Goal: Transaction & Acquisition: Purchase product/service

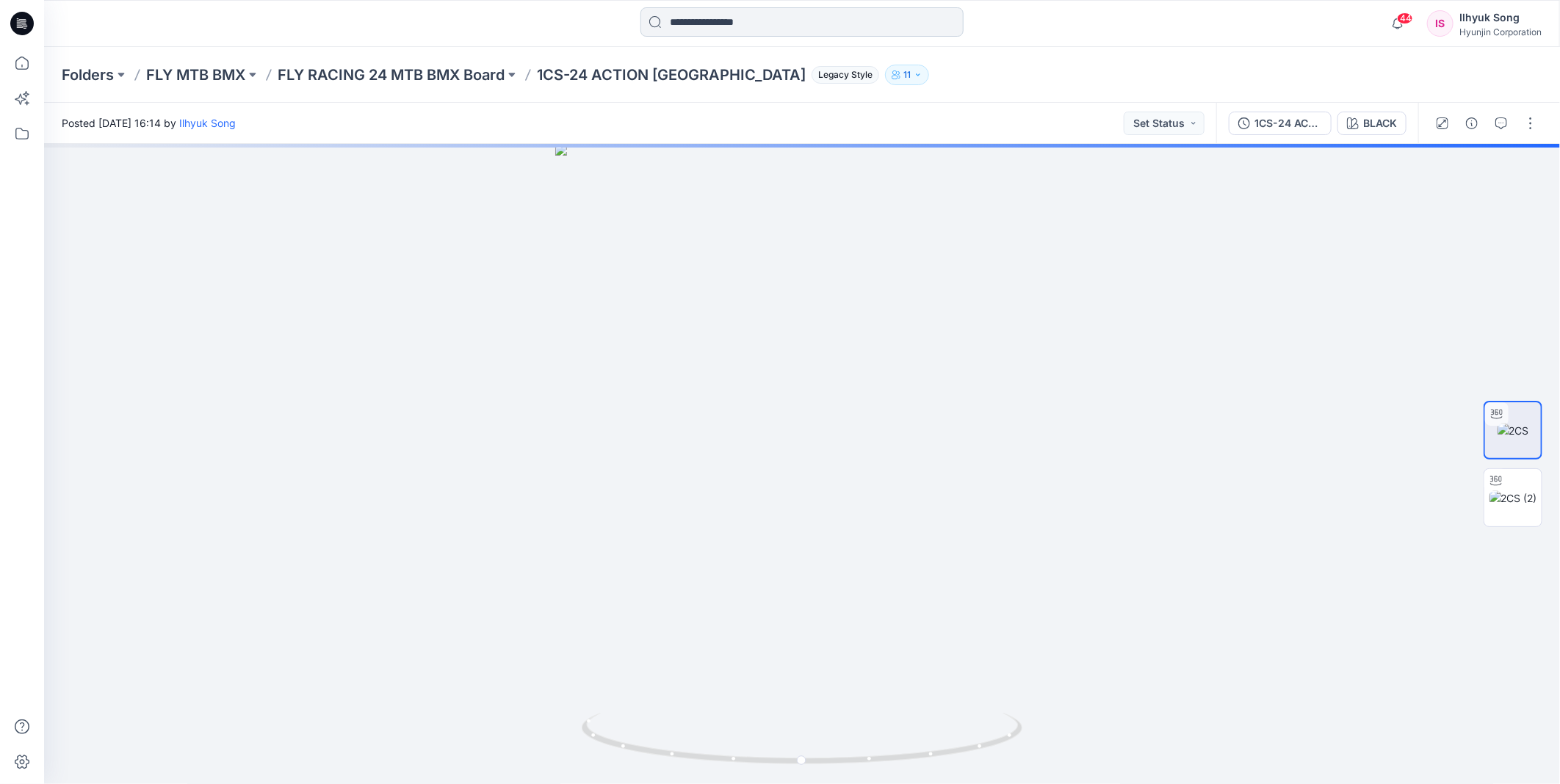
click at [750, 33] on input at bounding box center [802, 22] width 323 height 30
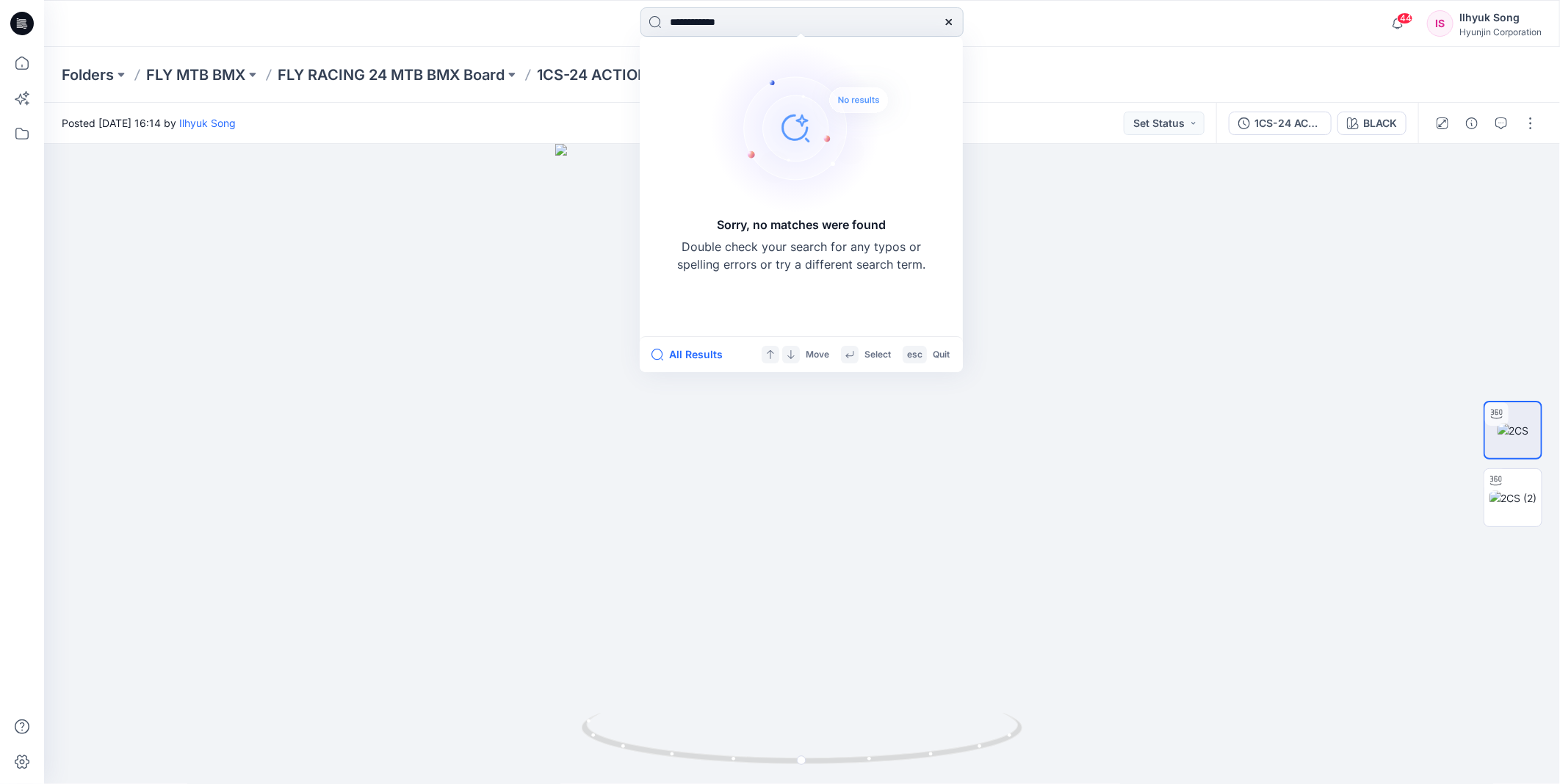
type input "**********"
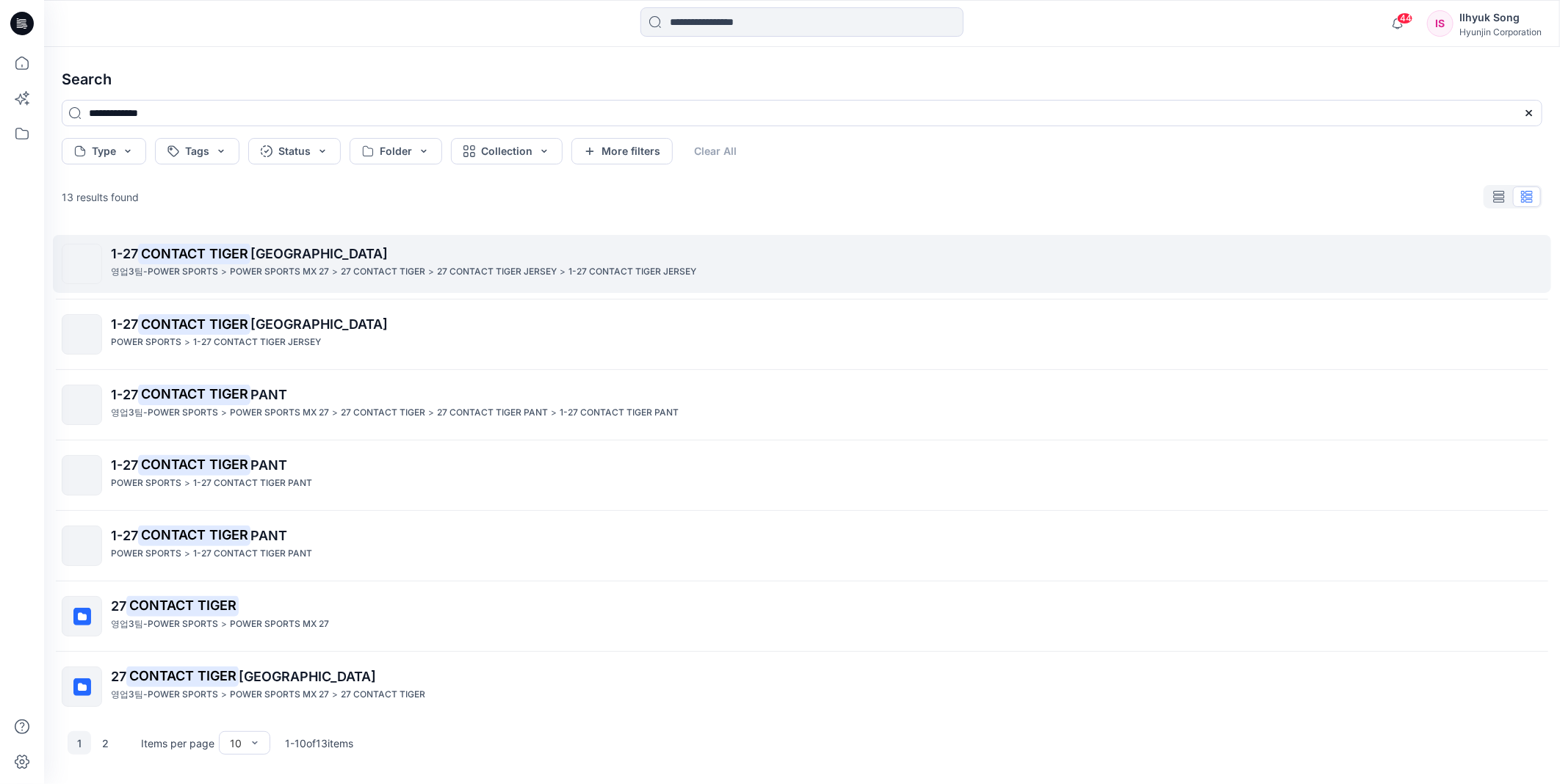
click at [272, 258] on span "[GEOGRAPHIC_DATA]" at bounding box center [319, 254] width 138 height 16
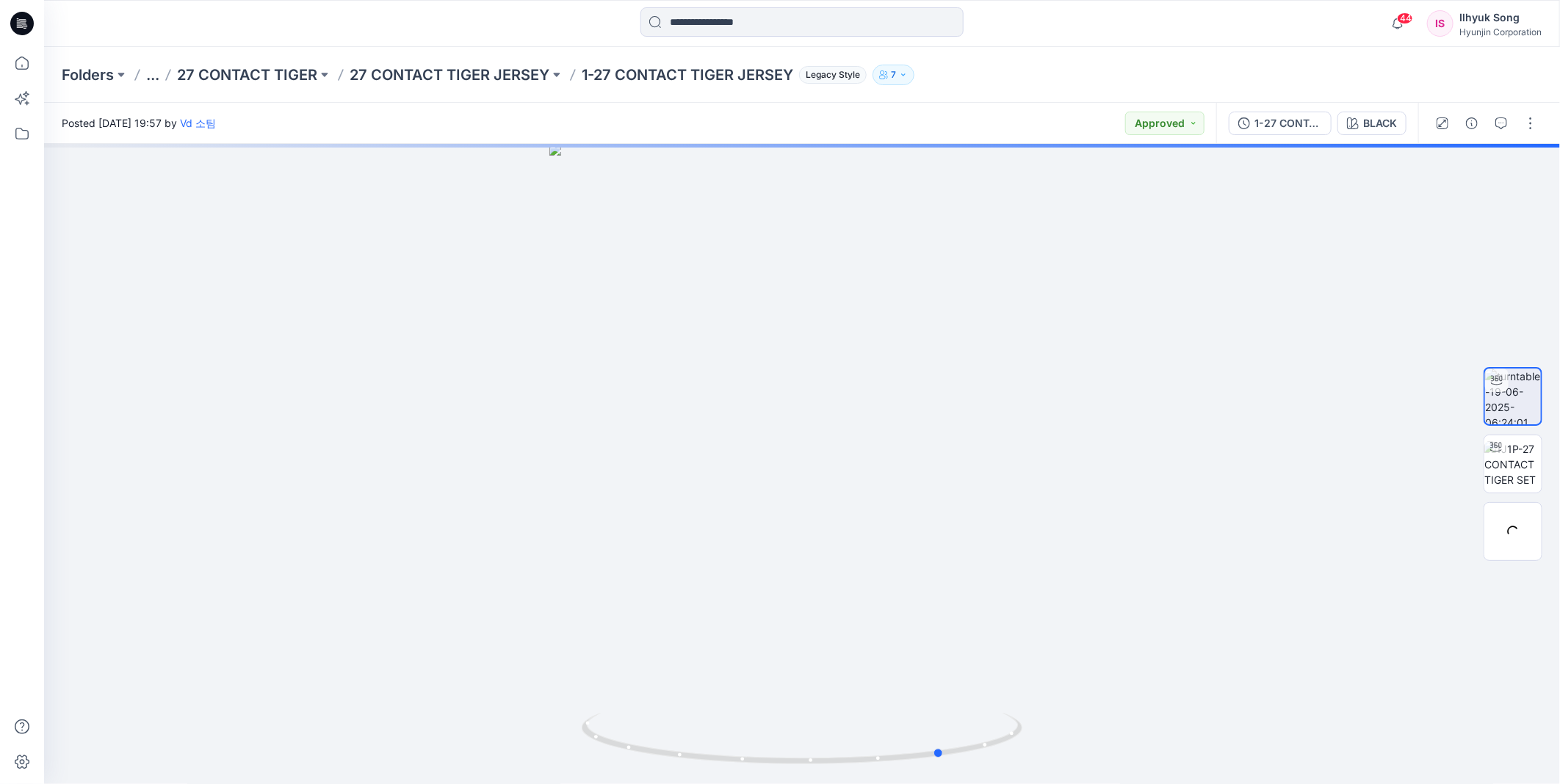
drag, startPoint x: 840, startPoint y: 411, endPoint x: 1372, endPoint y: 131, distance: 601.2
click at [778, 410] on div at bounding box center [802, 464] width 1516 height 640
click at [1387, 121] on div "BLACK" at bounding box center [1380, 123] width 34 height 17
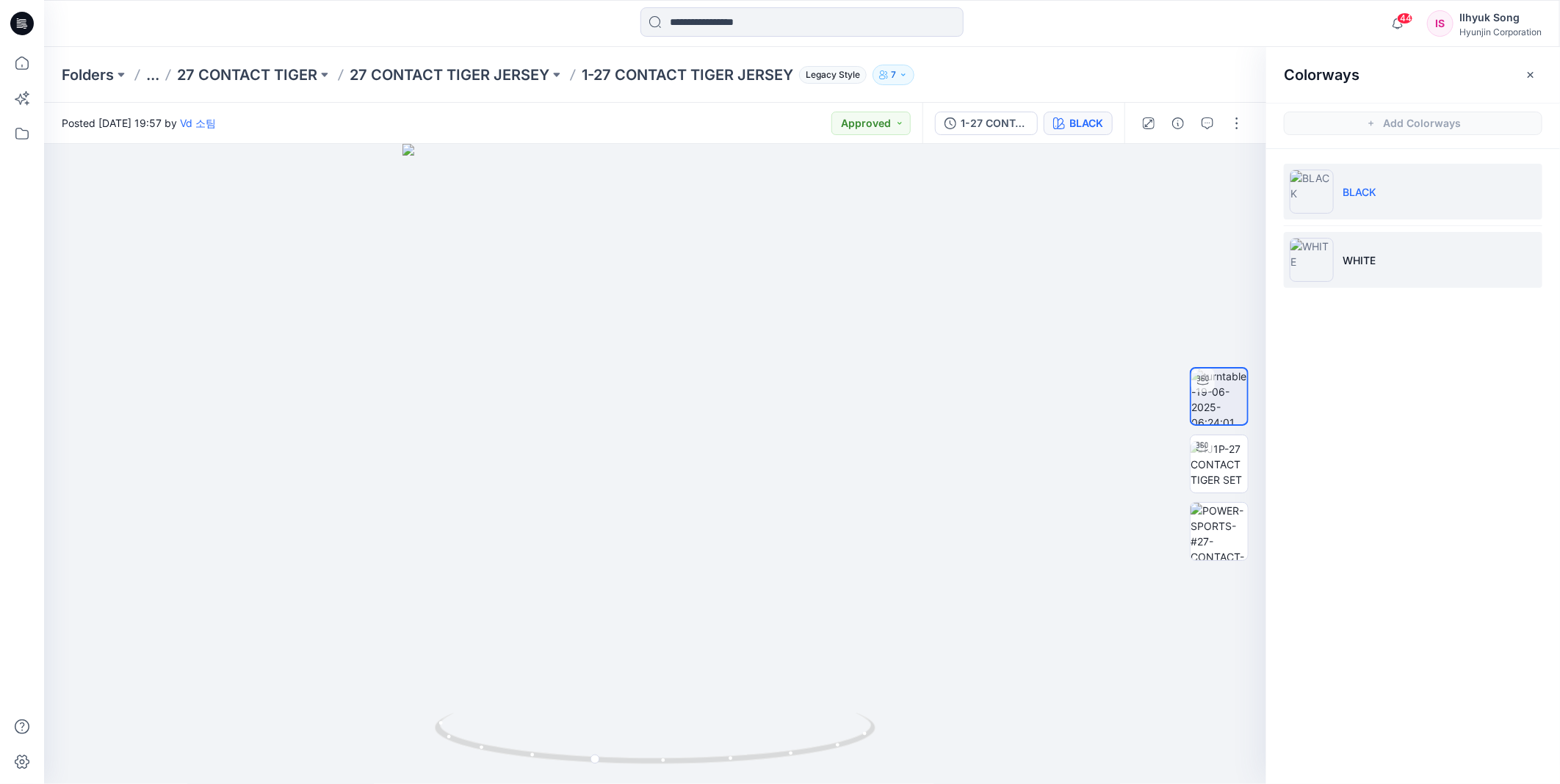
click at [1353, 248] on li "WHITE" at bounding box center [1413, 260] width 259 height 56
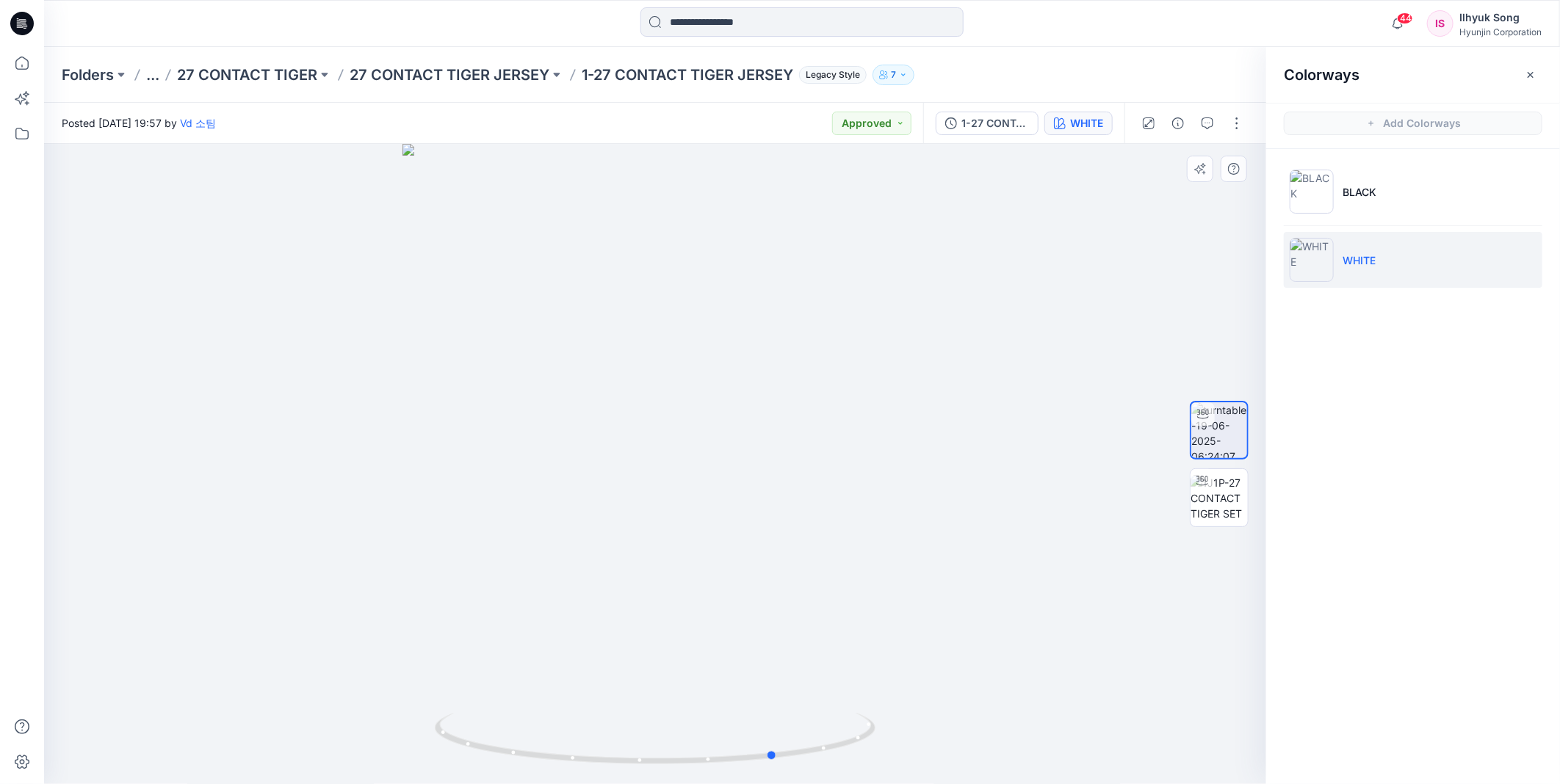
drag, startPoint x: 757, startPoint y: 383, endPoint x: 877, endPoint y: 379, distance: 120.1
click at [877, 379] on div at bounding box center [656, 464] width 1222 height 640
drag, startPoint x: 723, startPoint y: 400, endPoint x: 744, endPoint y: 400, distance: 21.0
click at [744, 400] on div at bounding box center [656, 464] width 1222 height 640
drag, startPoint x: 860, startPoint y: 502, endPoint x: 692, endPoint y: 485, distance: 168.9
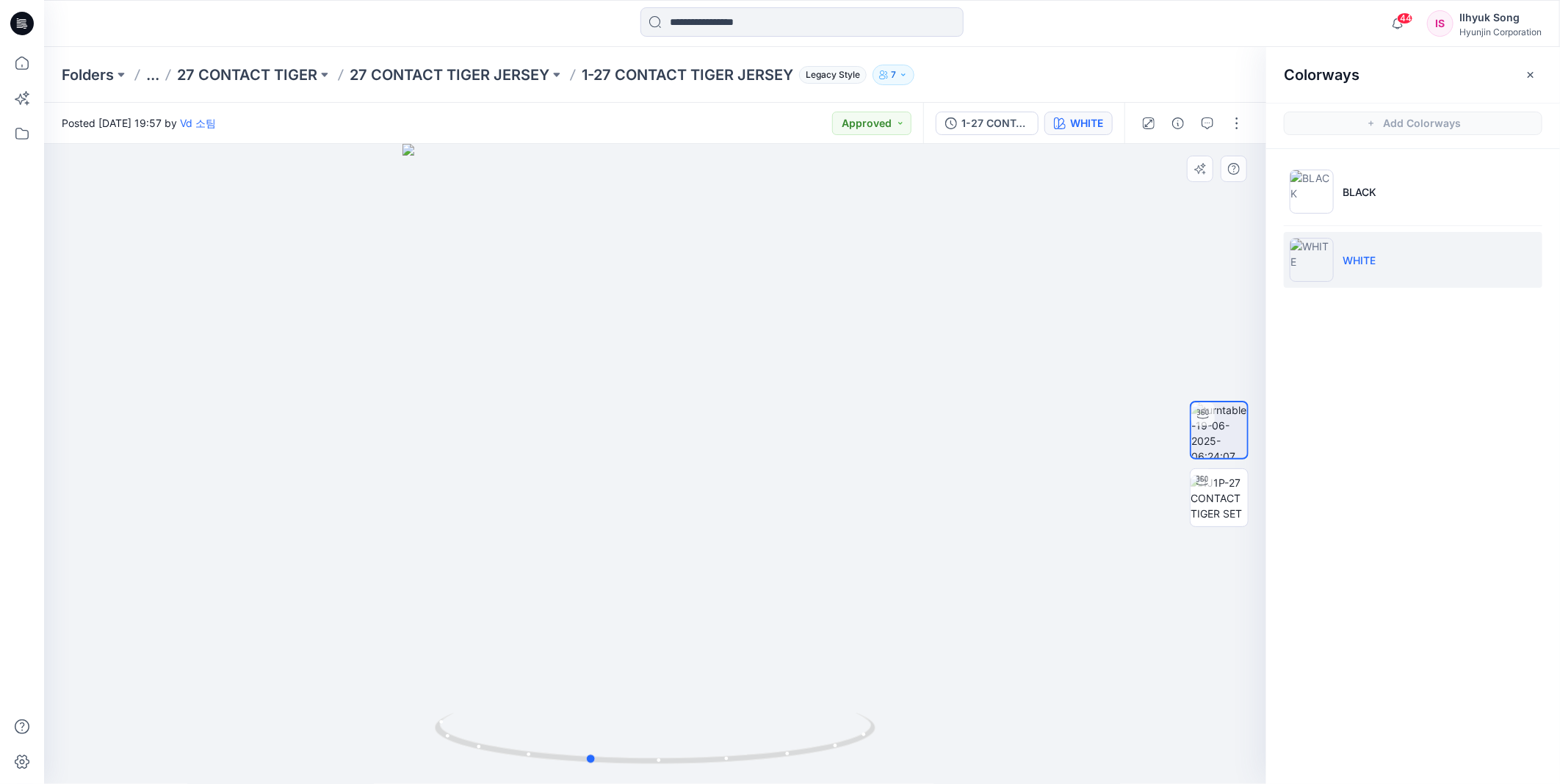
click at [692, 485] on div at bounding box center [656, 464] width 1222 height 640
click at [669, 473] on div at bounding box center [656, 464] width 1222 height 640
click at [804, 35] on div at bounding box center [802, 23] width 323 height 32
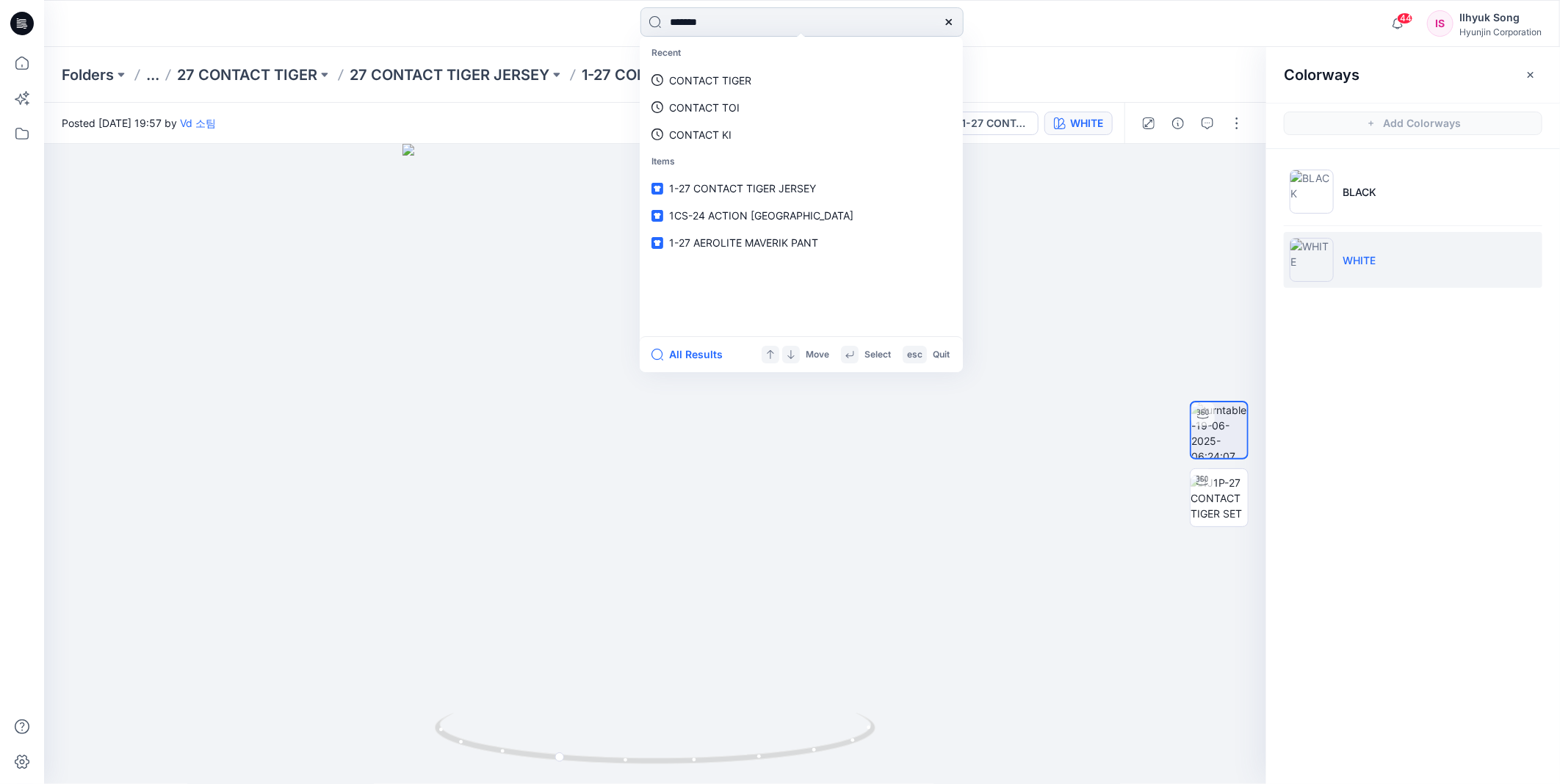
type input "********"
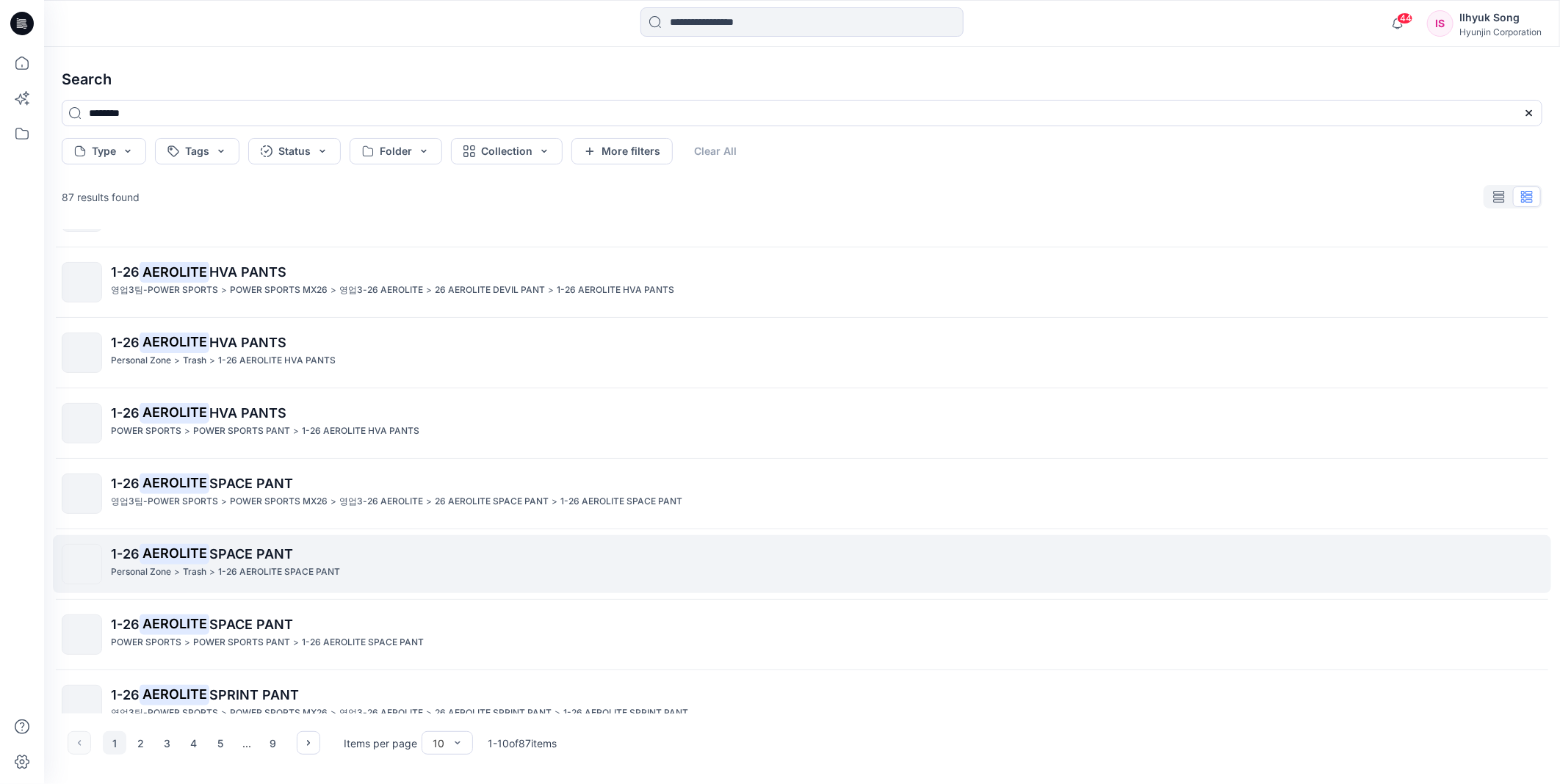
scroll to position [220, 0]
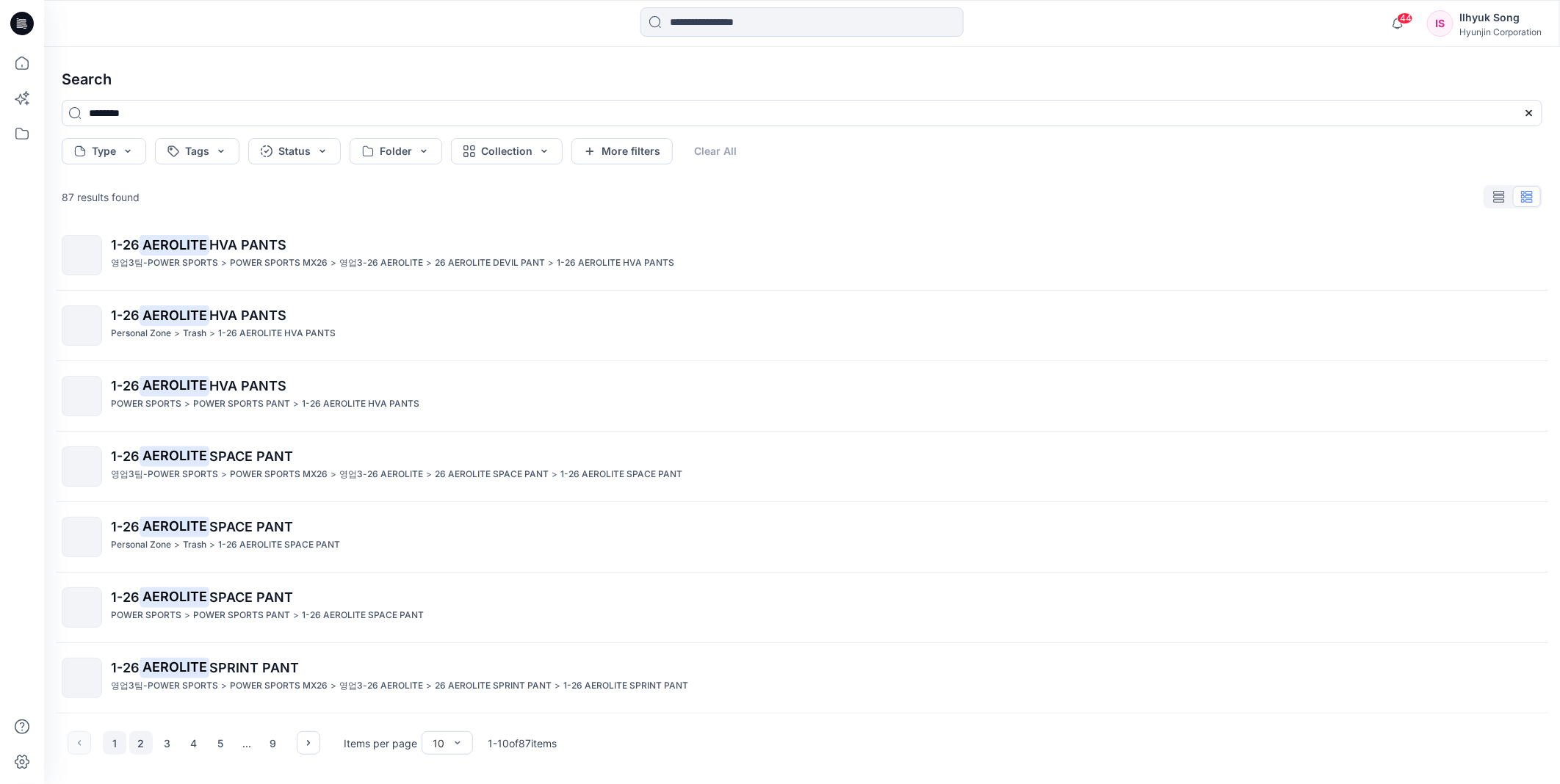
click at [138, 742] on button "2" at bounding box center [140, 742] width 24 height 23
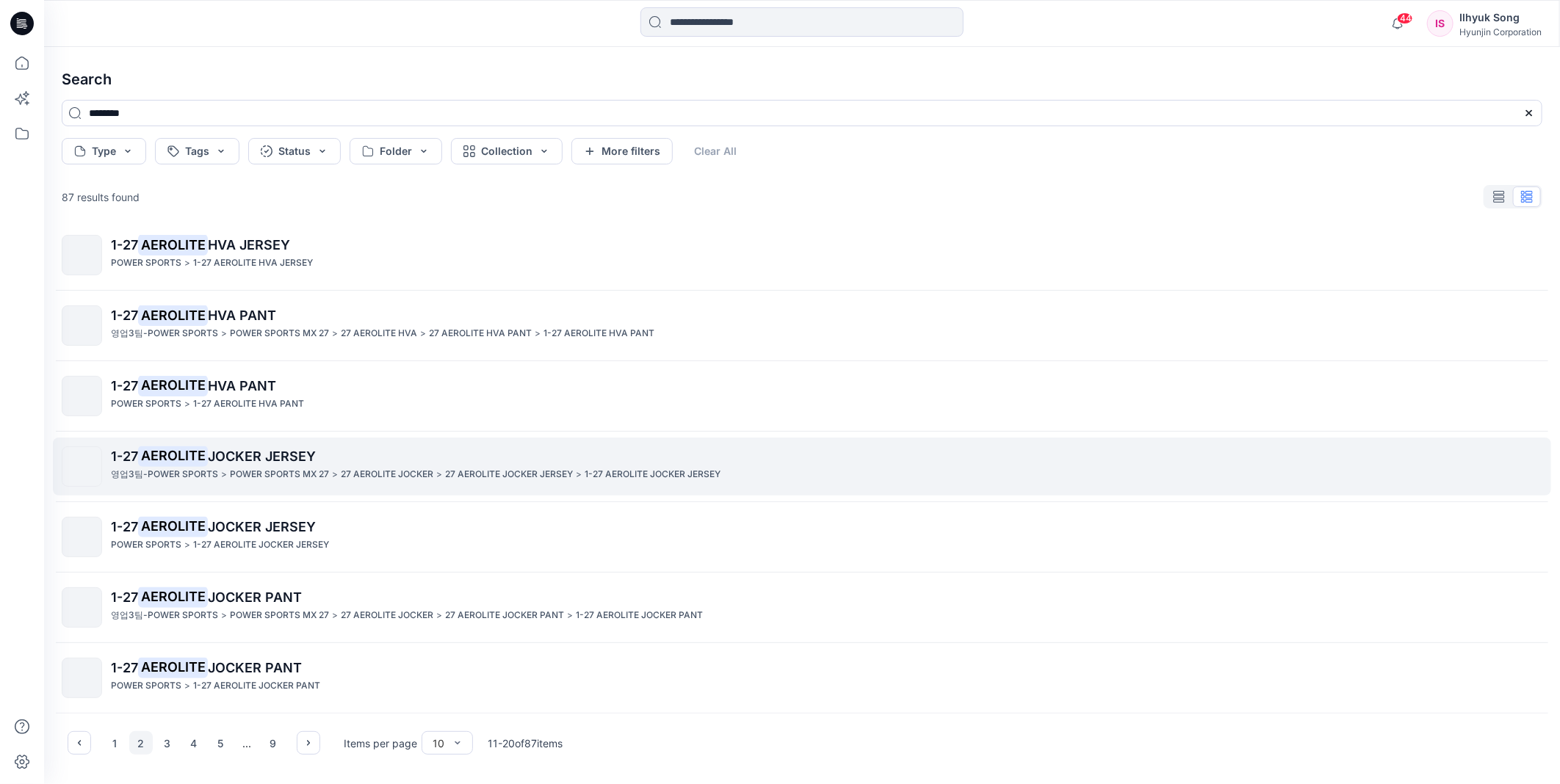
click at [266, 459] on span "JOCKER JERSEY" at bounding box center [262, 456] width 108 height 16
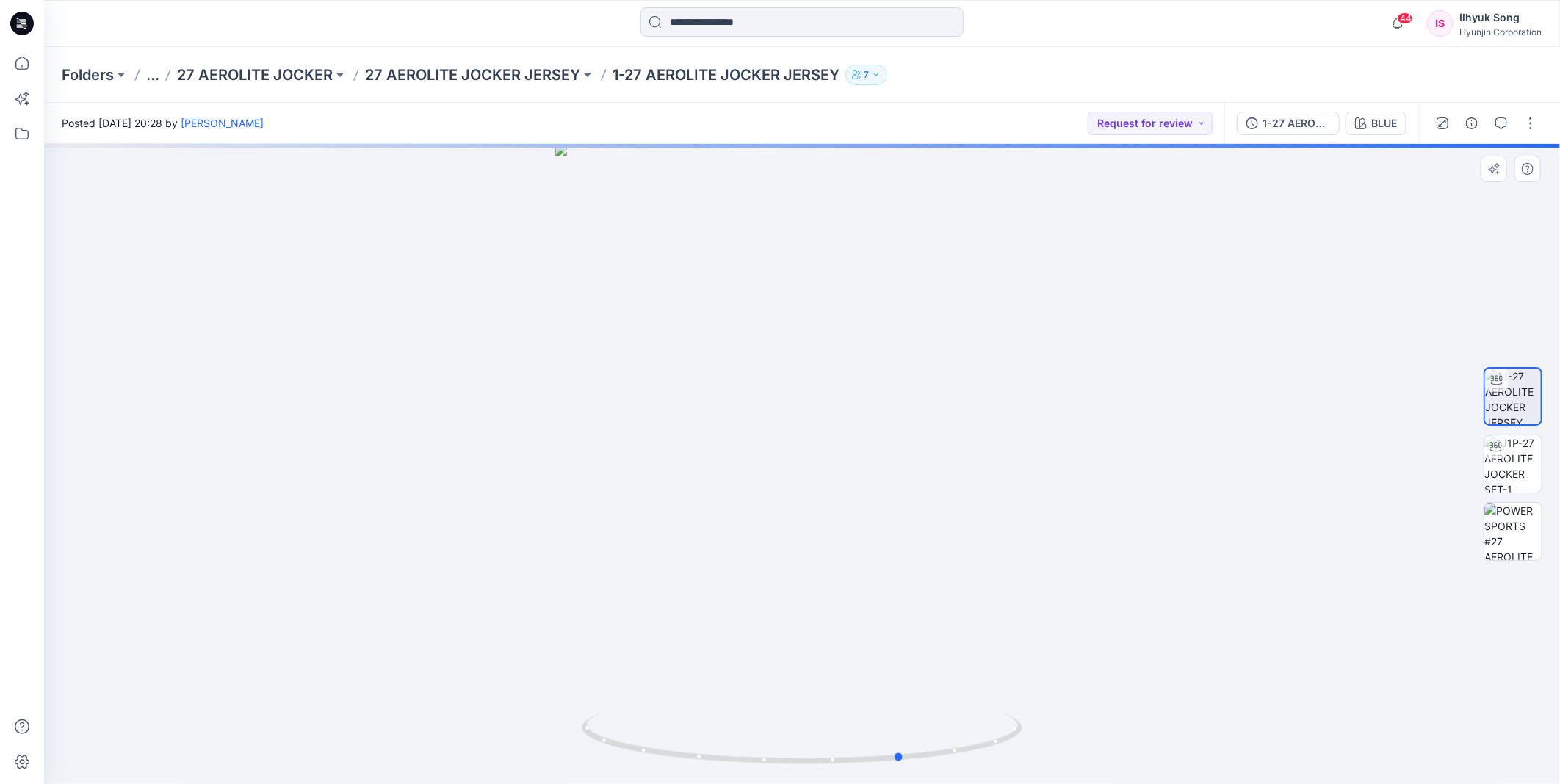
drag, startPoint x: 782, startPoint y: 391, endPoint x: 882, endPoint y: 392, distance: 100.0
click at [882, 392] on div at bounding box center [802, 464] width 1516 height 640
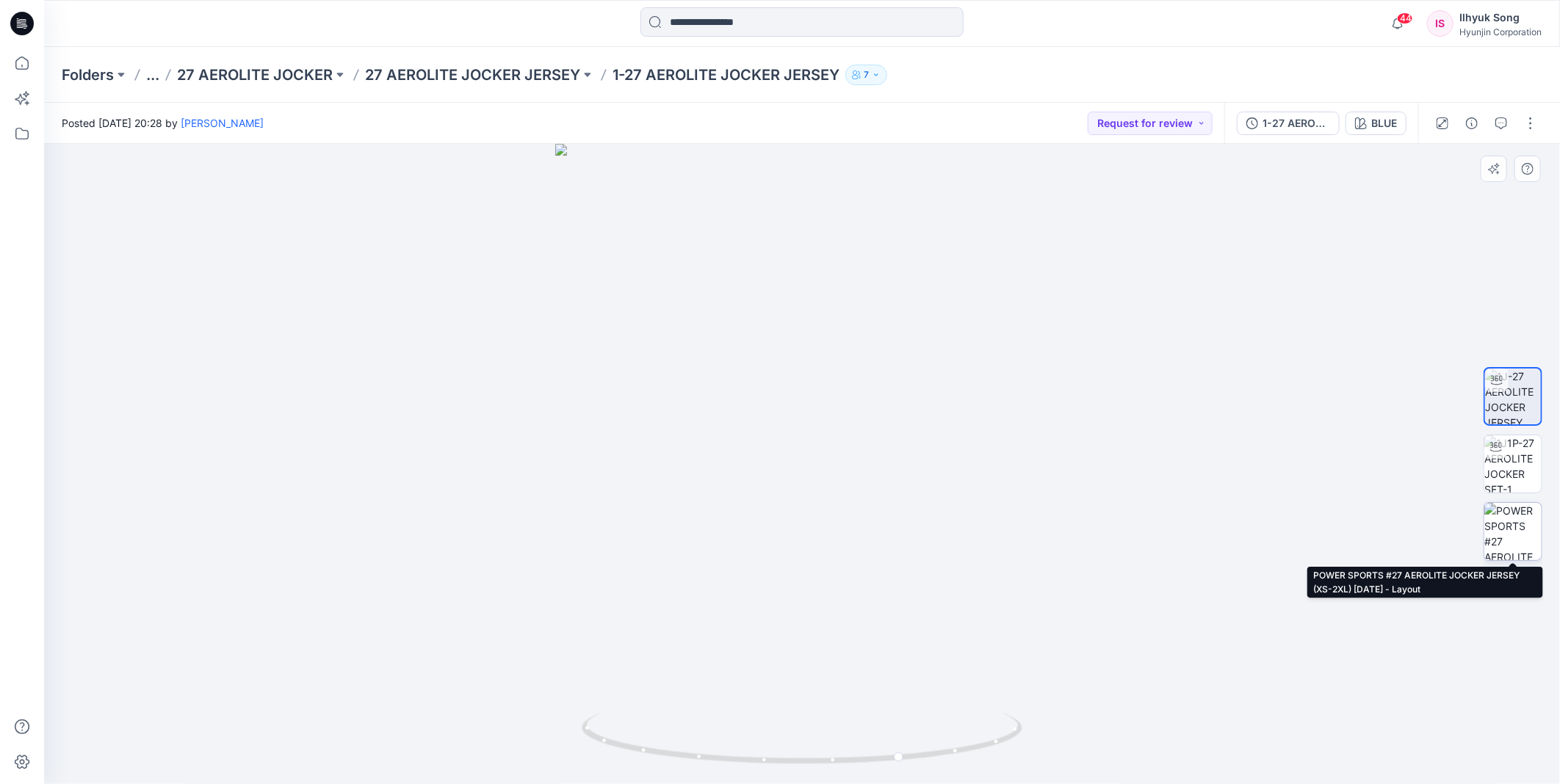
click at [1511, 533] on img at bounding box center [1513, 532] width 57 height 57
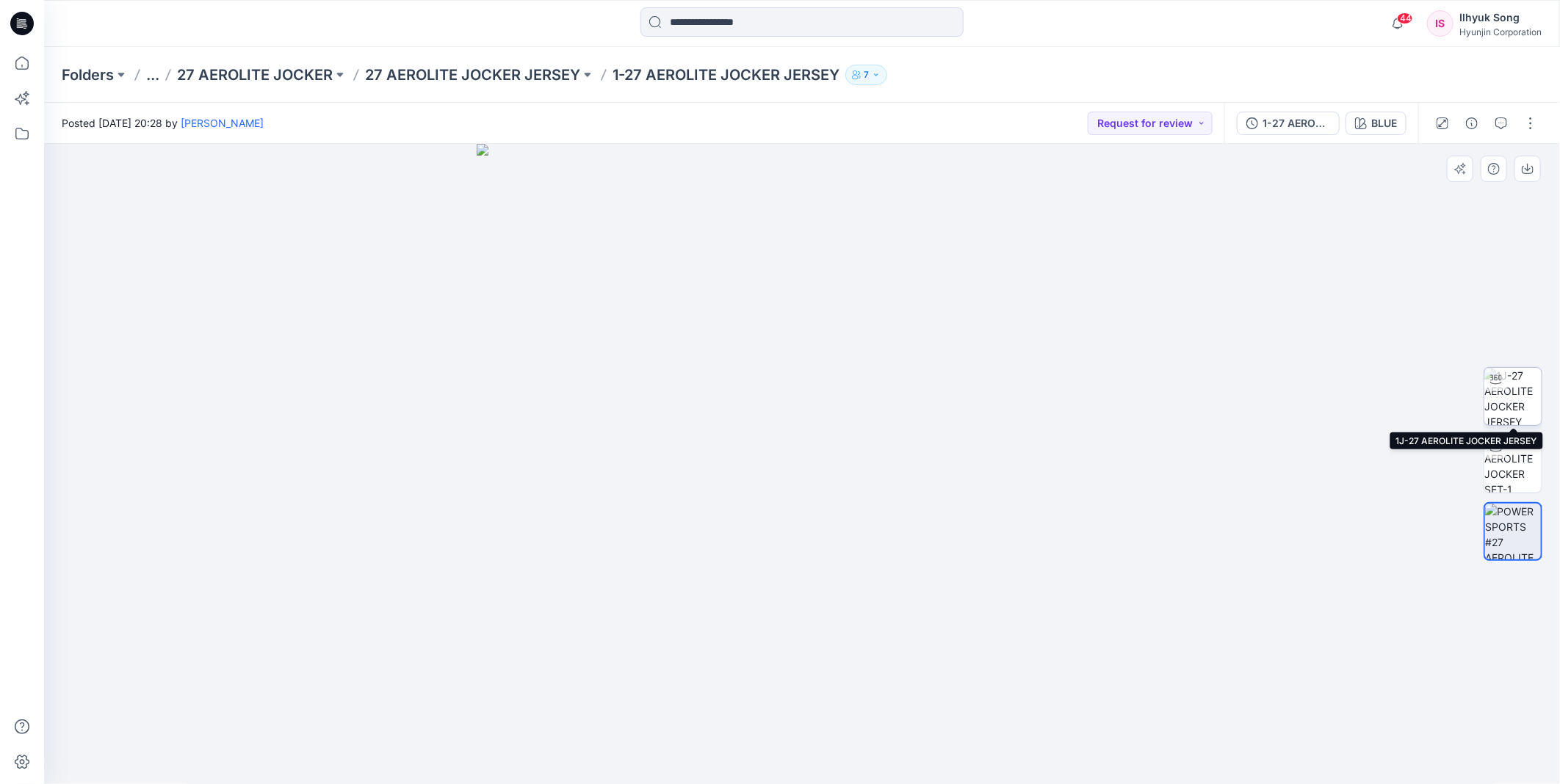
click at [1518, 406] on img at bounding box center [1513, 397] width 57 height 57
drag, startPoint x: 934, startPoint y: 443, endPoint x: 1038, endPoint y: 441, distance: 104.0
click at [1038, 441] on div at bounding box center [802, 464] width 1516 height 640
drag, startPoint x: 710, startPoint y: 505, endPoint x: 894, endPoint y: 479, distance: 185.8
click at [919, 481] on img at bounding box center [802, 404] width 642 height 761
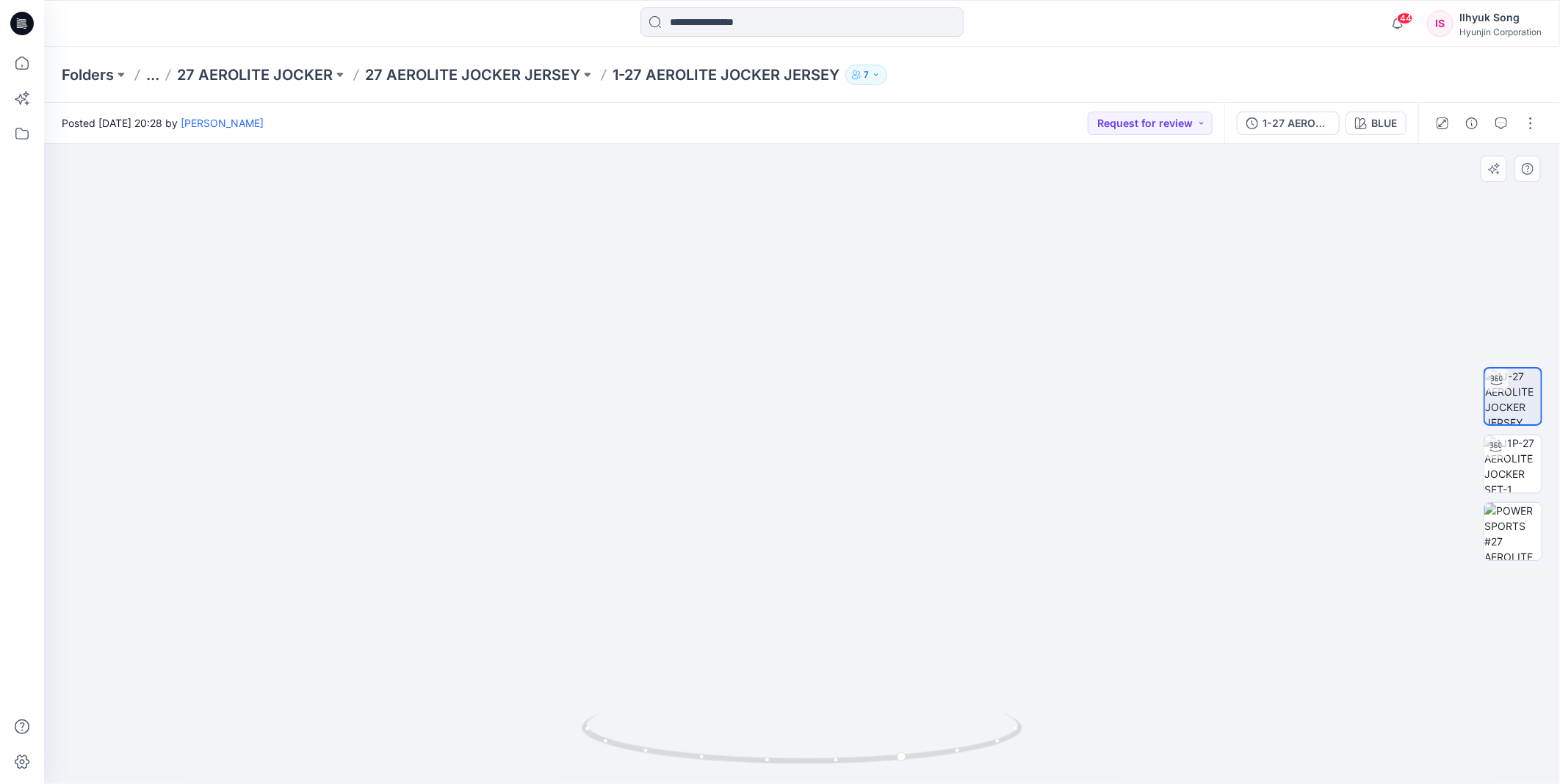
click at [878, 479] on img at bounding box center [802, 404] width 642 height 761
drag, startPoint x: 711, startPoint y: 463, endPoint x: 561, endPoint y: 486, distance: 151.8
click at [561, 486] on div at bounding box center [802, 464] width 1516 height 640
